Goal: Information Seeking & Learning: Learn about a topic

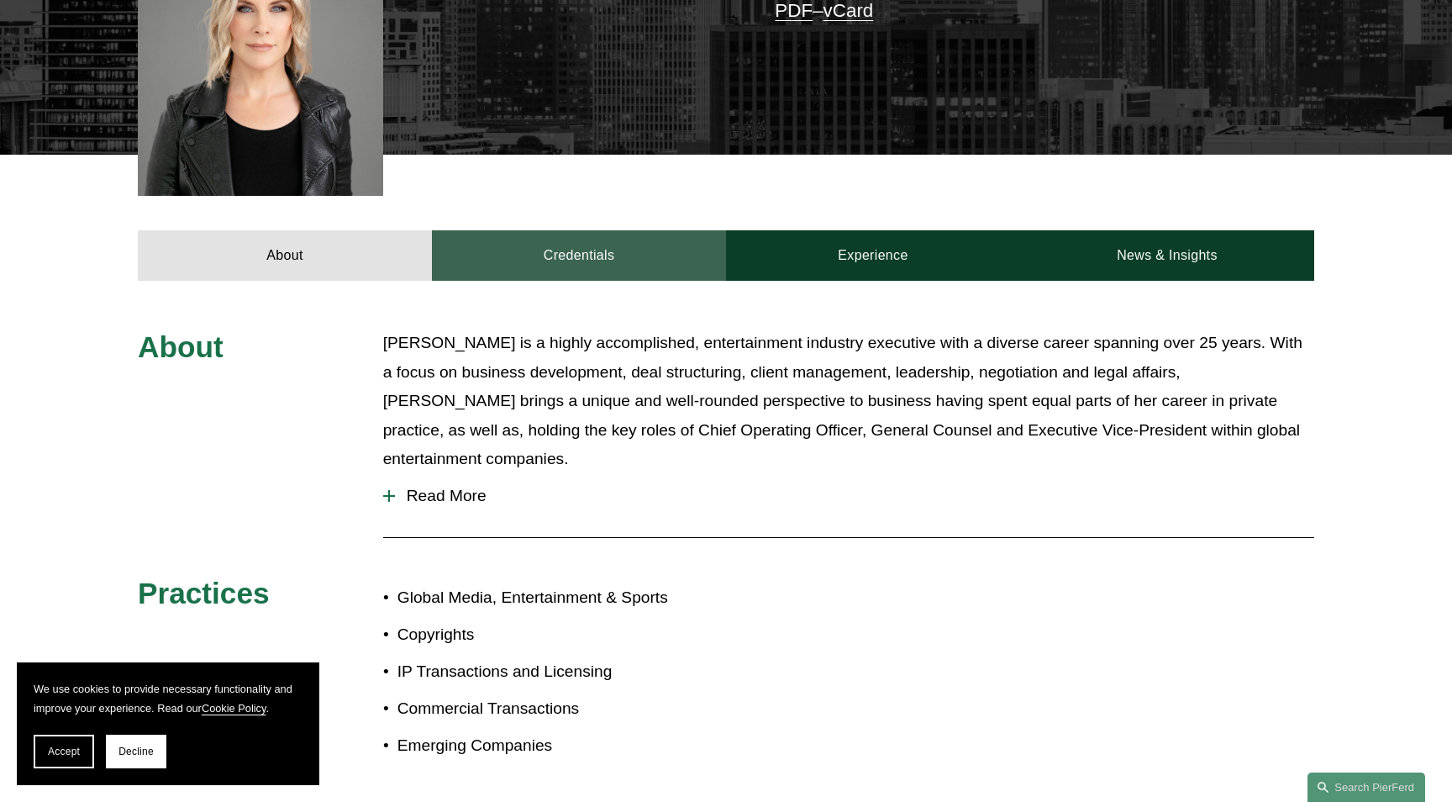
scroll to position [627, 0]
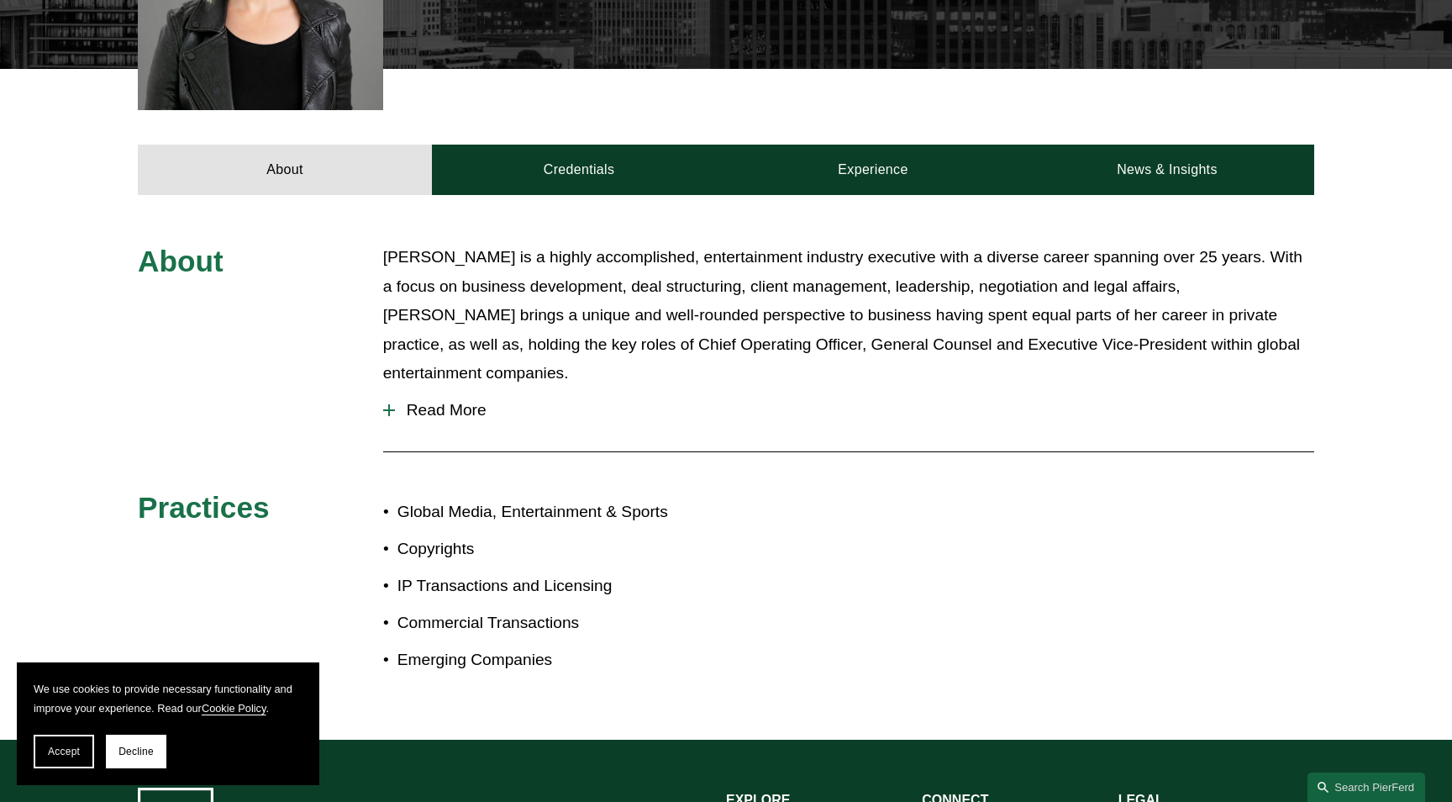
click at [444, 388] on button "Read More" at bounding box center [848, 410] width 931 height 44
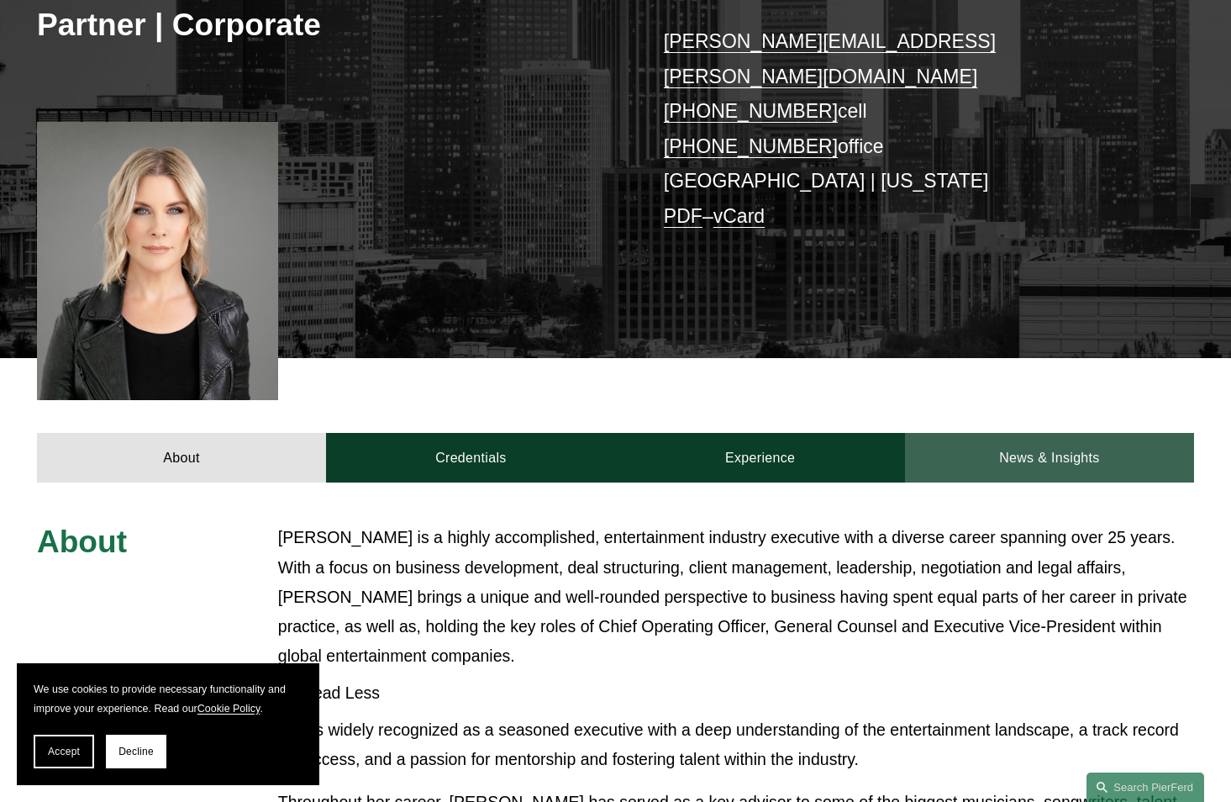
scroll to position [341, 0]
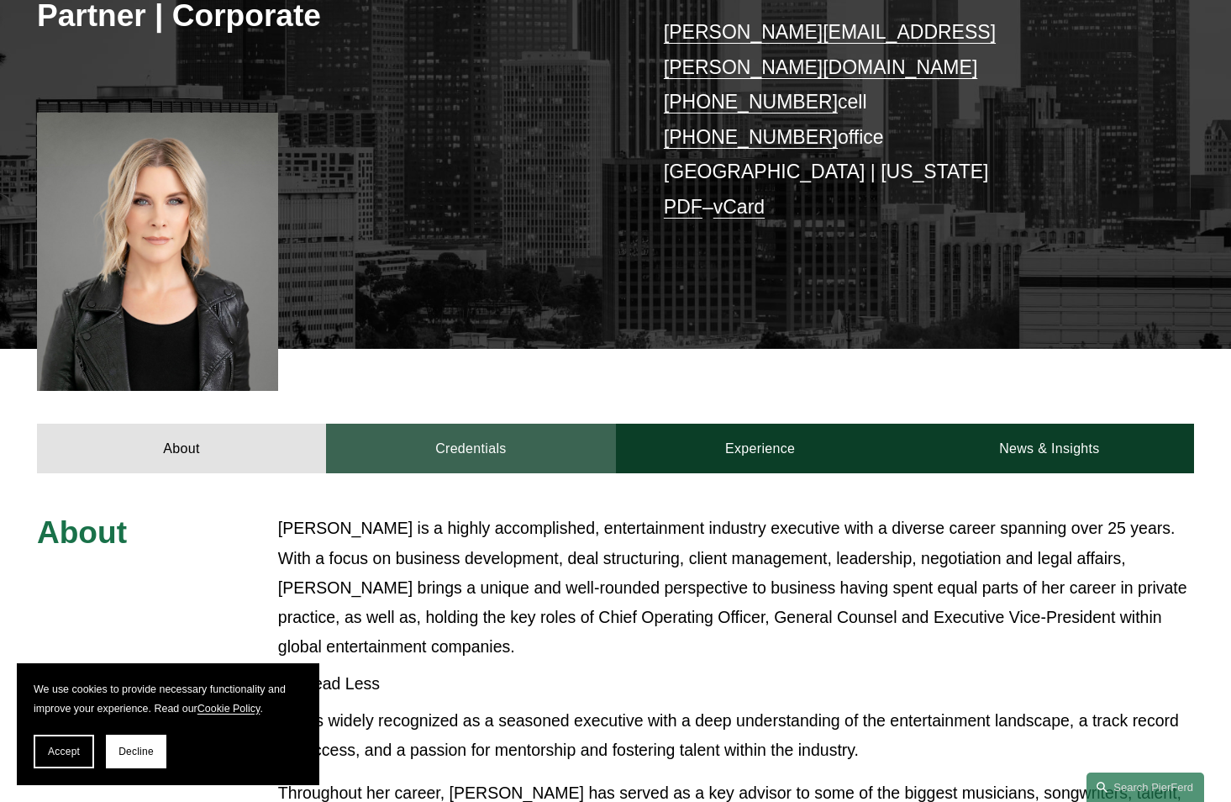
click at [483, 429] on link "Credentials" at bounding box center [470, 449] width 289 height 50
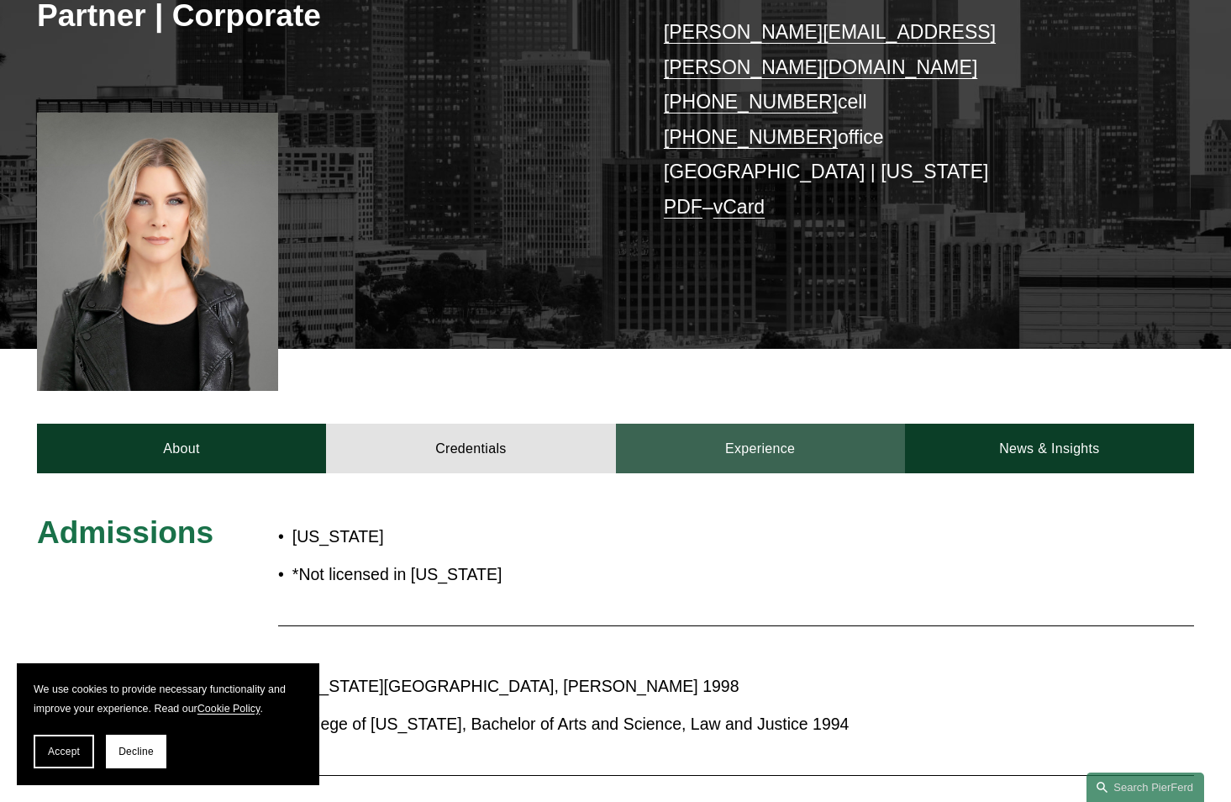
click at [742, 424] on link "Experience" at bounding box center [760, 449] width 289 height 50
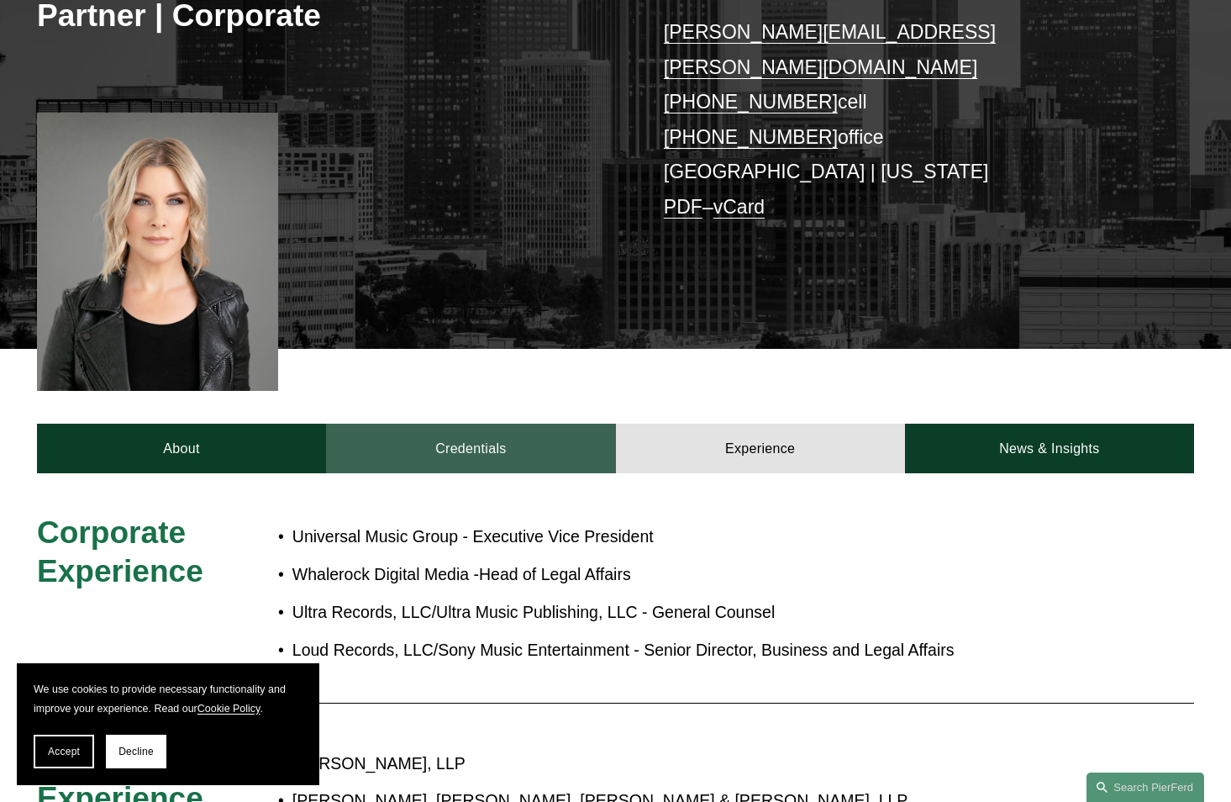
click at [531, 424] on link "Credentials" at bounding box center [470, 449] width 289 height 50
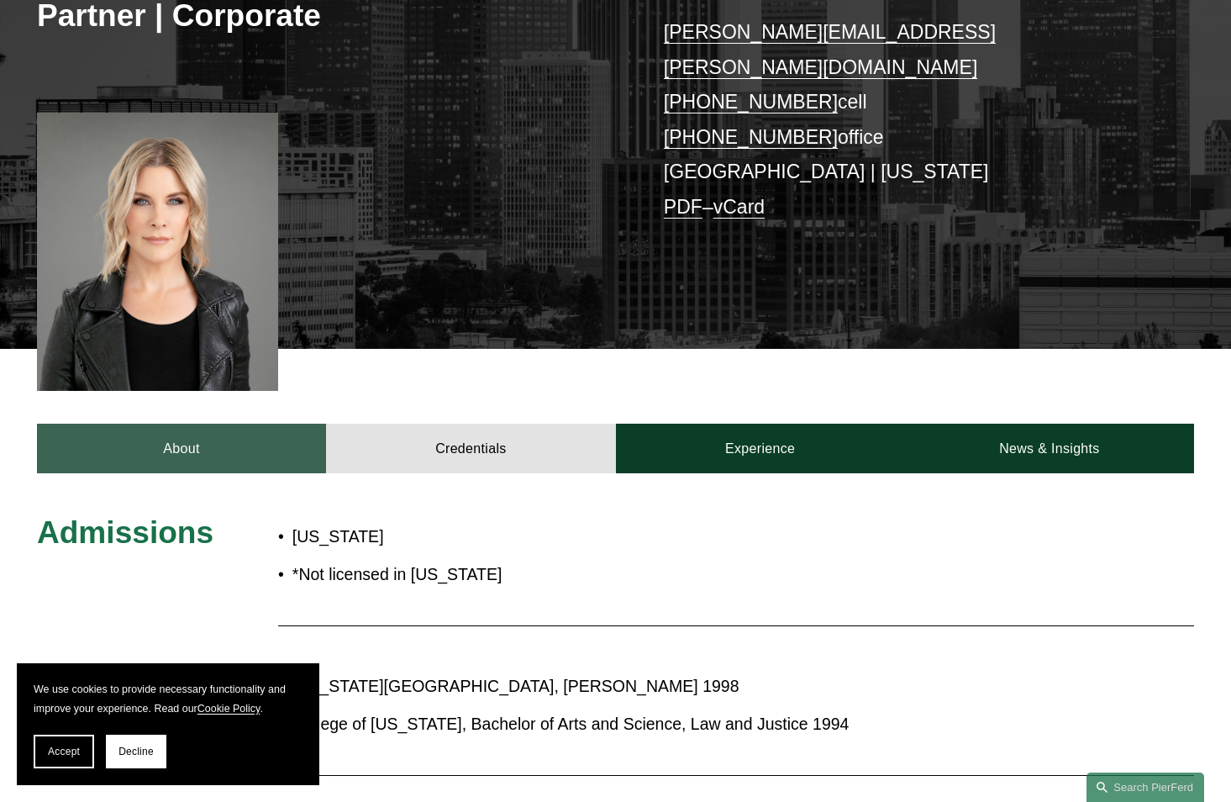
click at [261, 431] on link "About" at bounding box center [181, 449] width 289 height 50
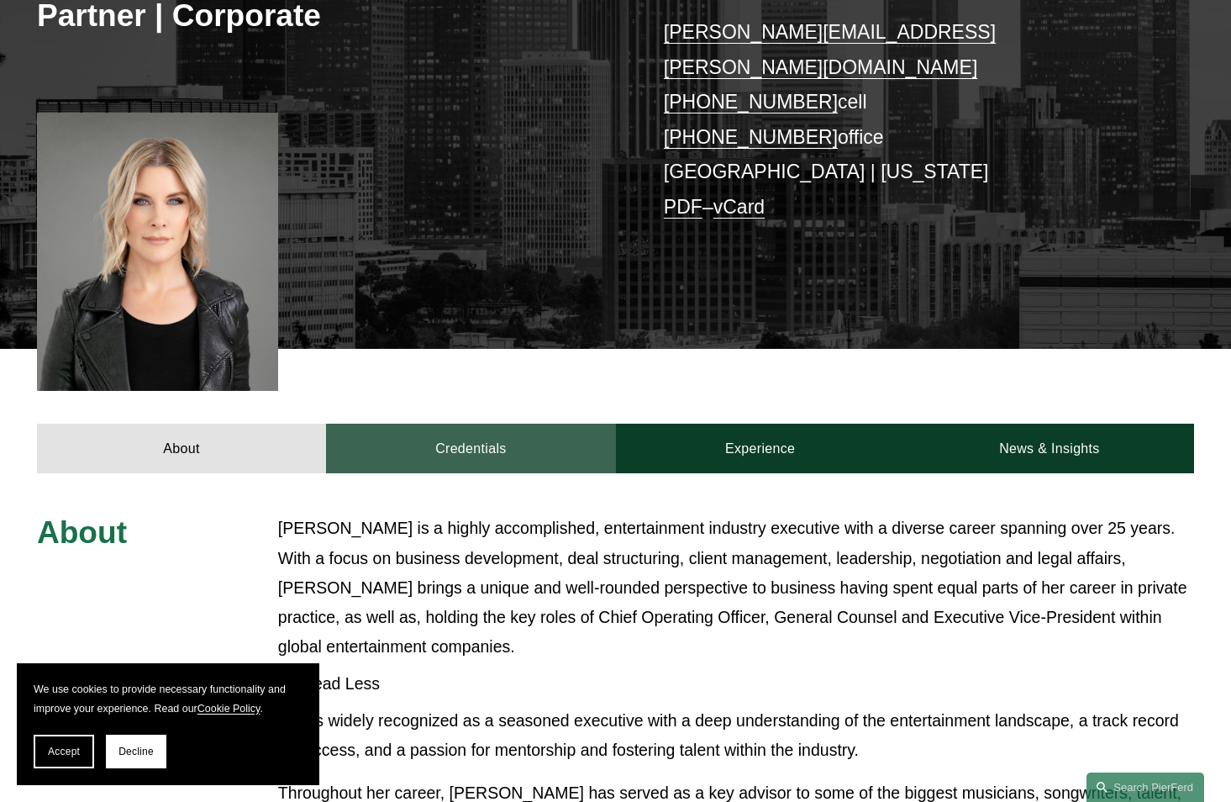
click at [464, 435] on link "Credentials" at bounding box center [470, 449] width 289 height 50
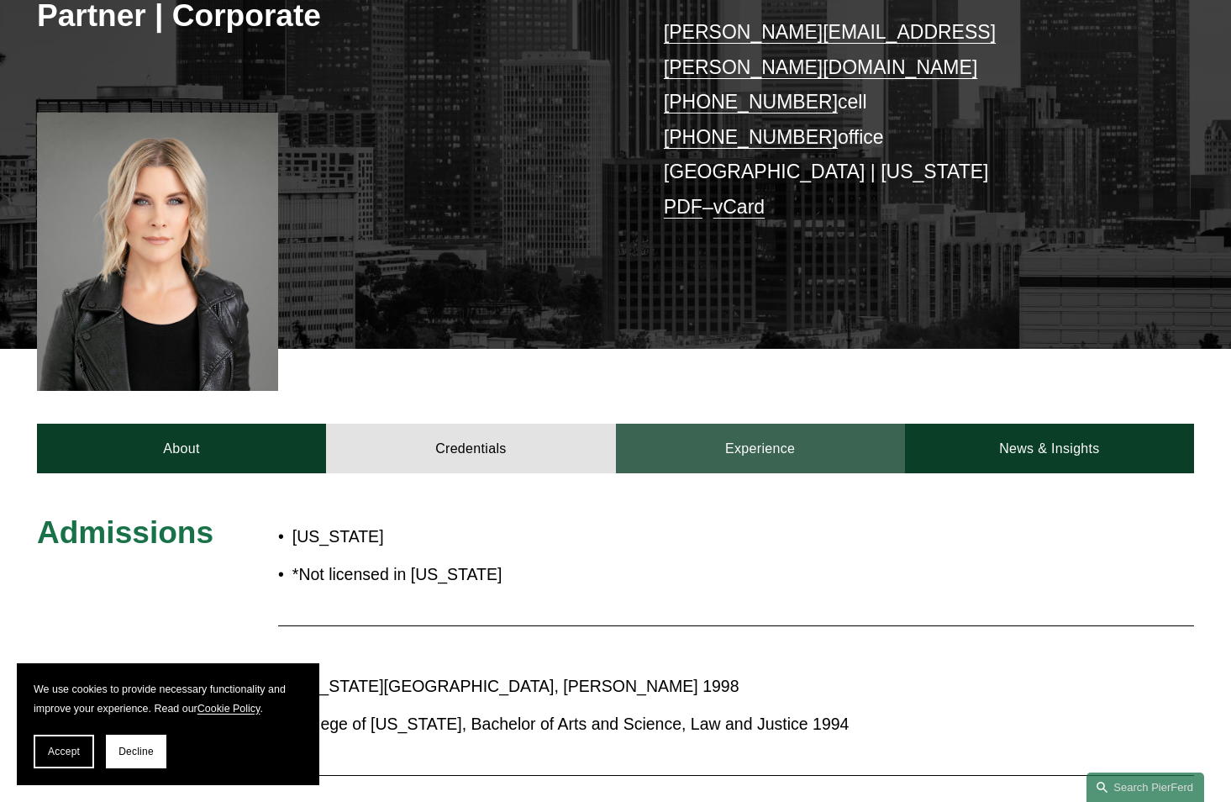
click at [644, 424] on link "Experience" at bounding box center [760, 449] width 289 height 50
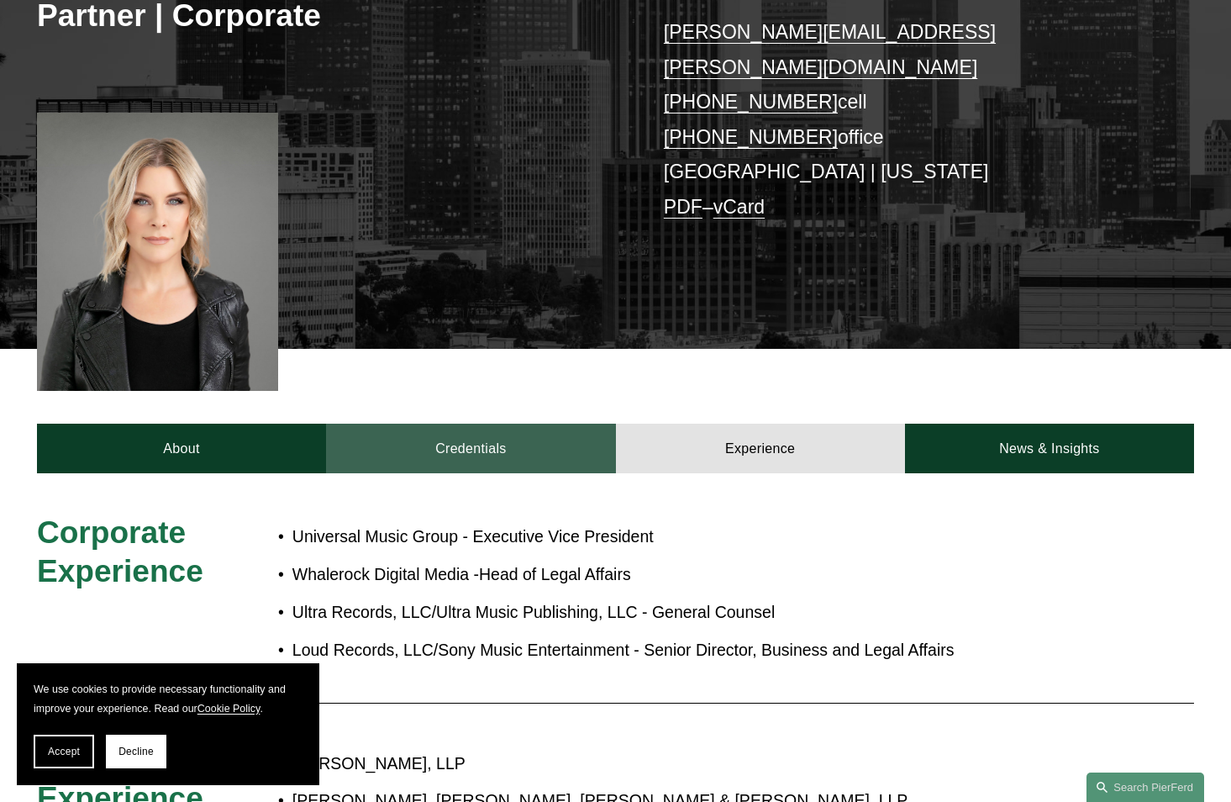
click at [567, 424] on link "Credentials" at bounding box center [470, 449] width 289 height 50
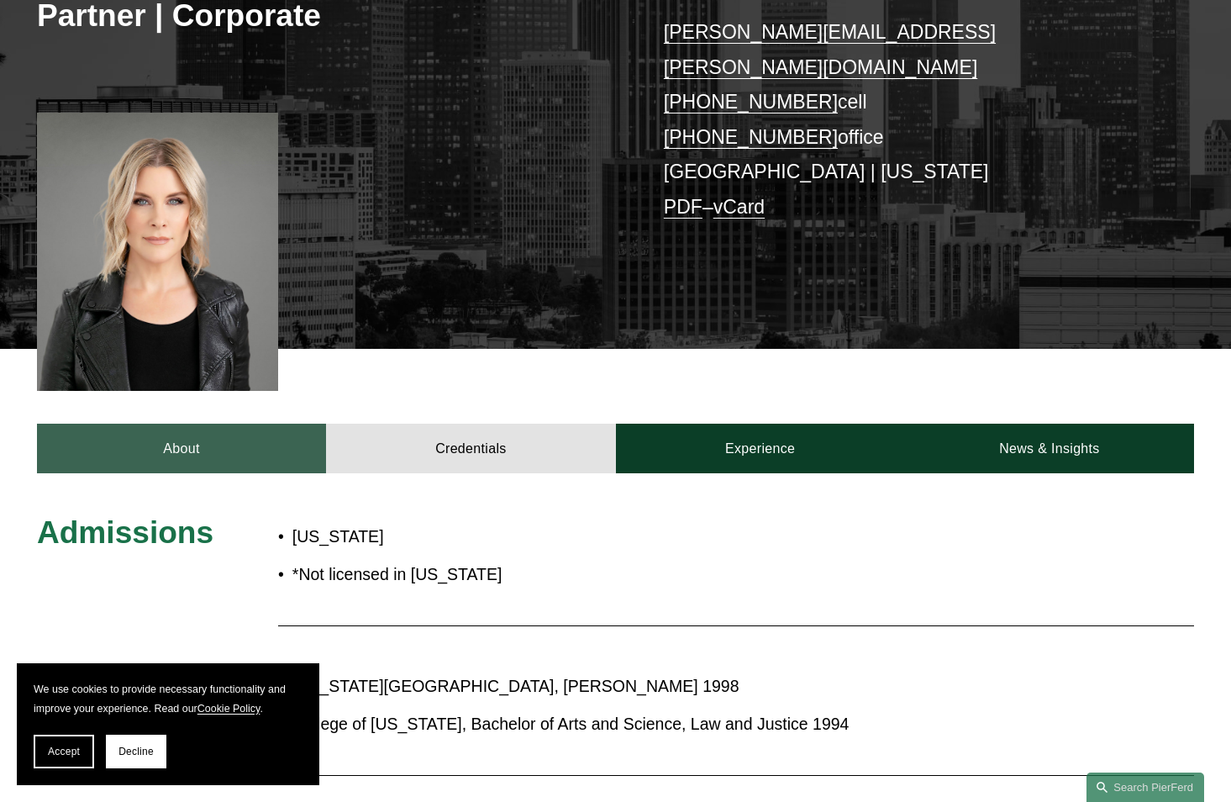
click at [292, 424] on link "About" at bounding box center [181, 449] width 289 height 50
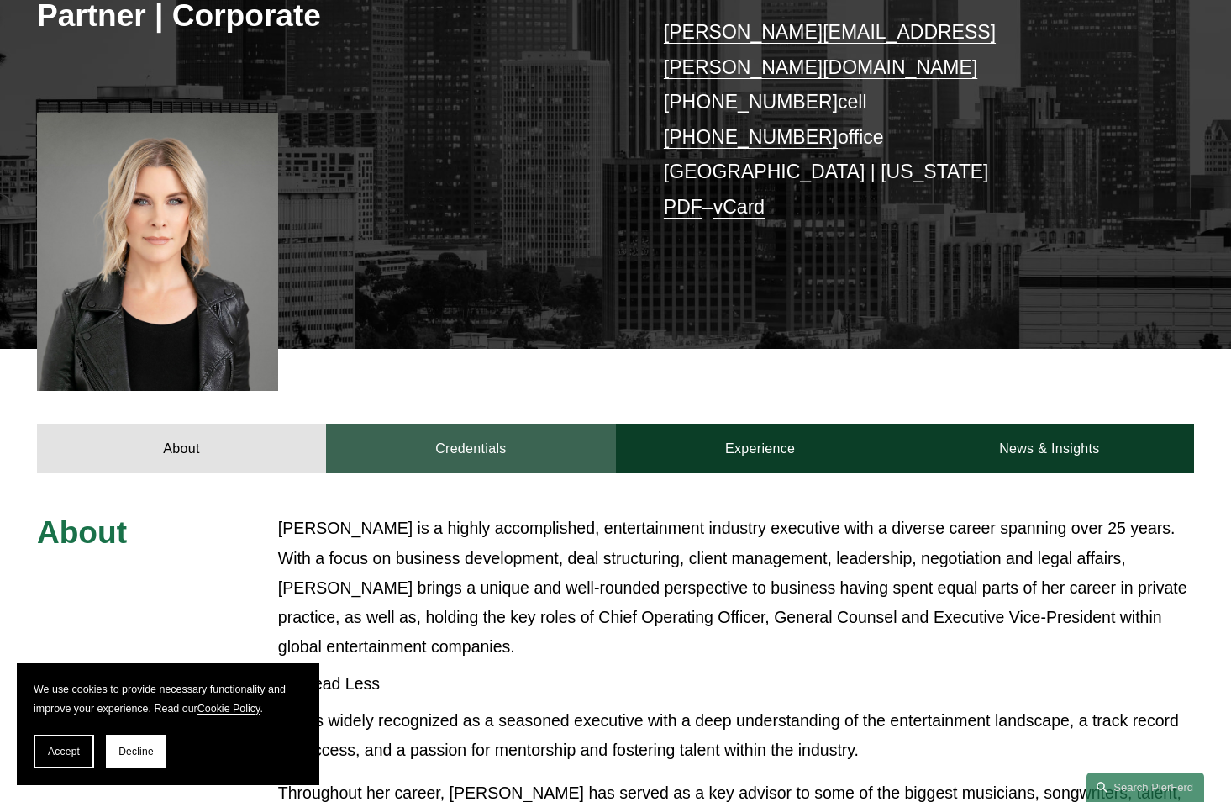
click at [411, 424] on link "Credentials" at bounding box center [470, 449] width 289 height 50
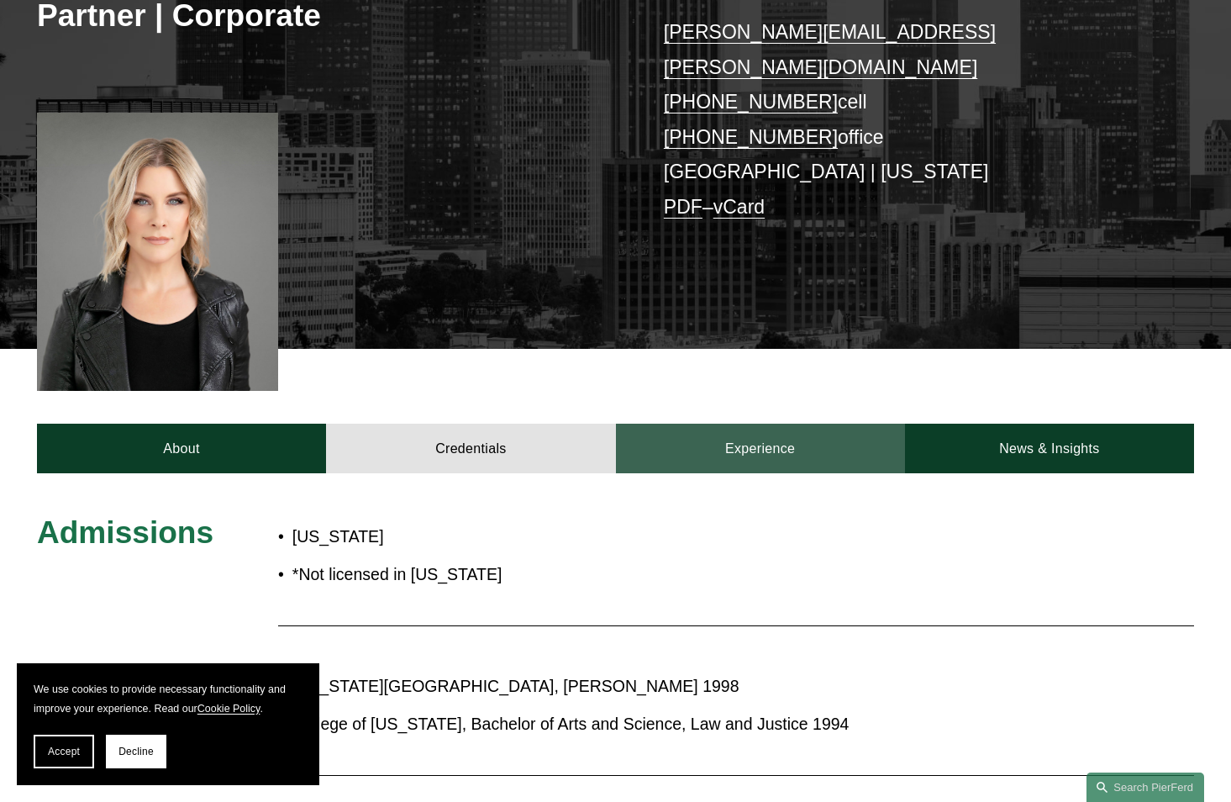
click at [665, 424] on link "Experience" at bounding box center [760, 449] width 289 height 50
